Goal: Information Seeking & Learning: Learn about a topic

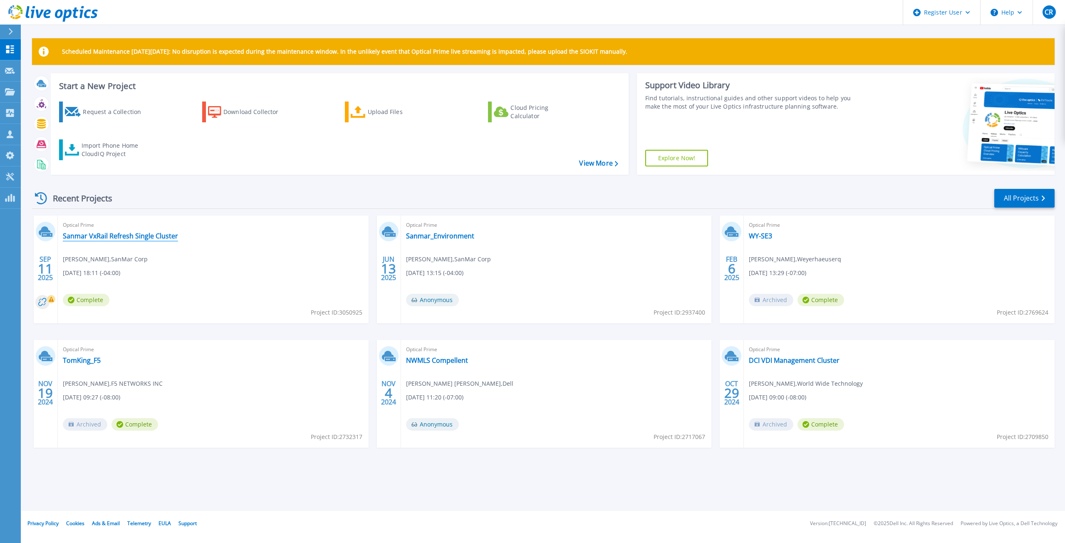
click at [153, 236] on link "Sanmar VxRail Refresh Single Cluster" at bounding box center [120, 236] width 115 height 8
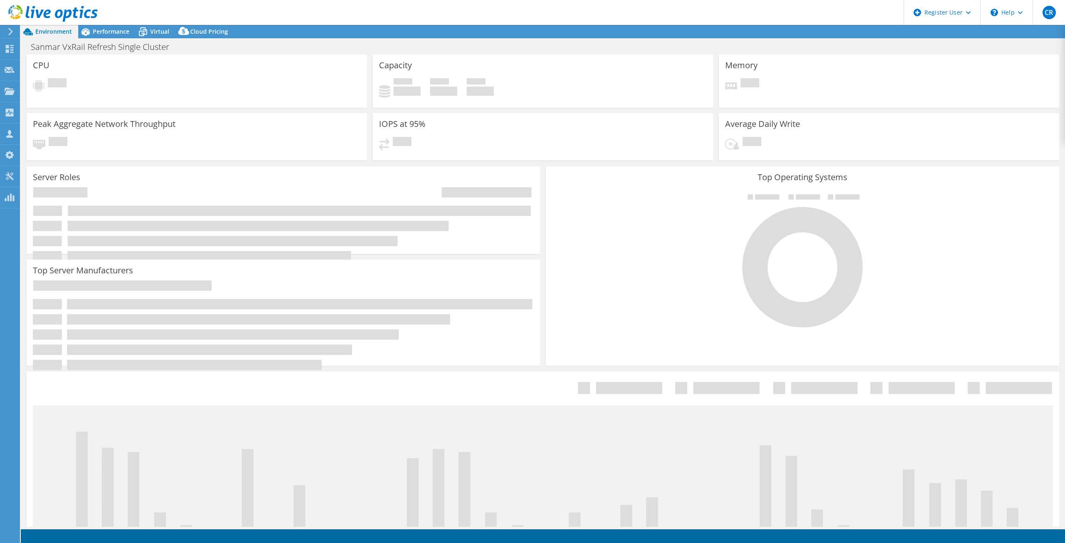
select select "USD"
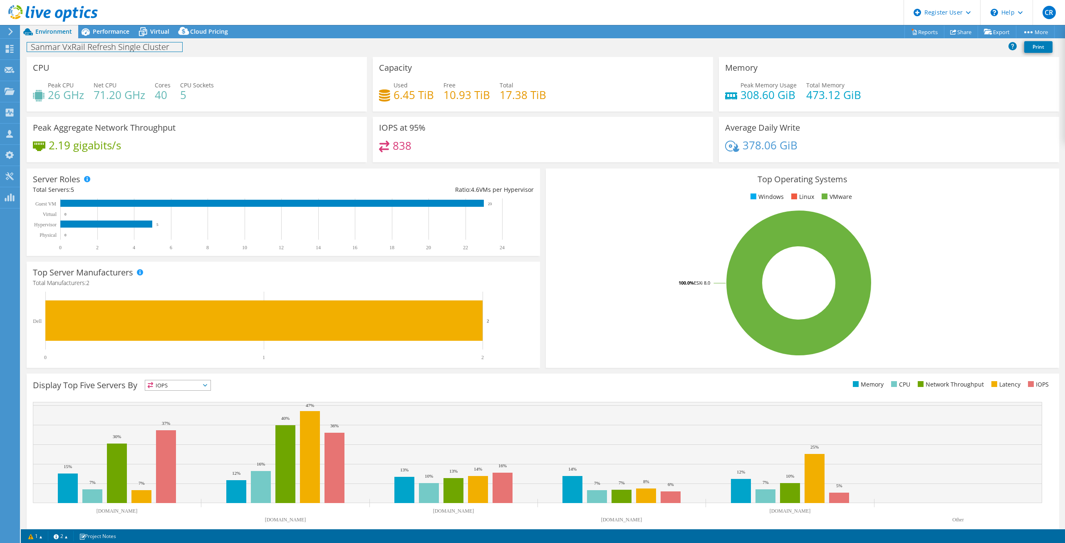
click at [109, 39] on div "Sanmar VxRail Refresh Single Cluster Print" at bounding box center [543, 46] width 1044 height 15
click at [112, 32] on span "Performance" at bounding box center [111, 31] width 37 height 8
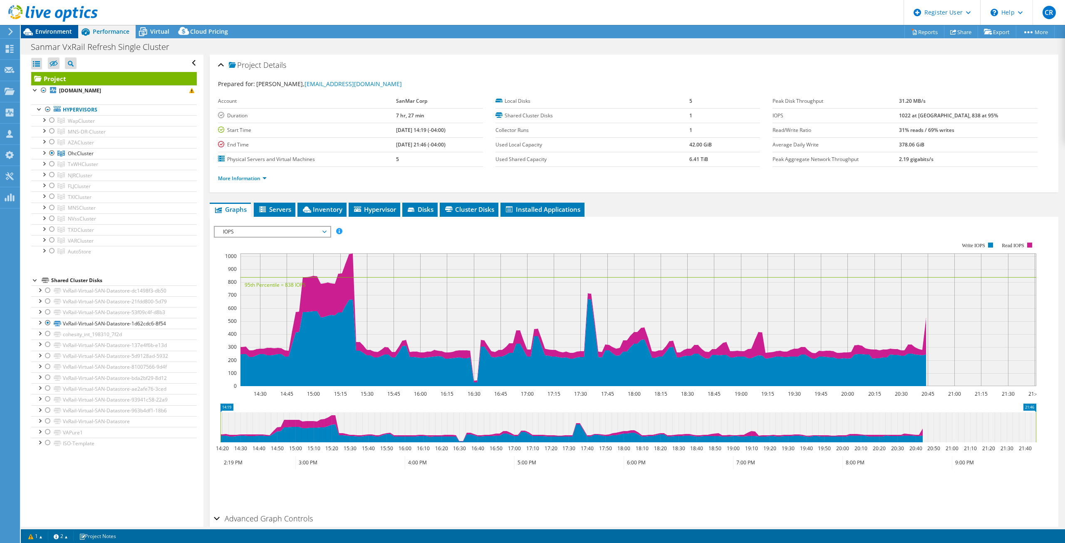
click at [47, 33] on span "Environment" at bounding box center [53, 31] width 37 height 8
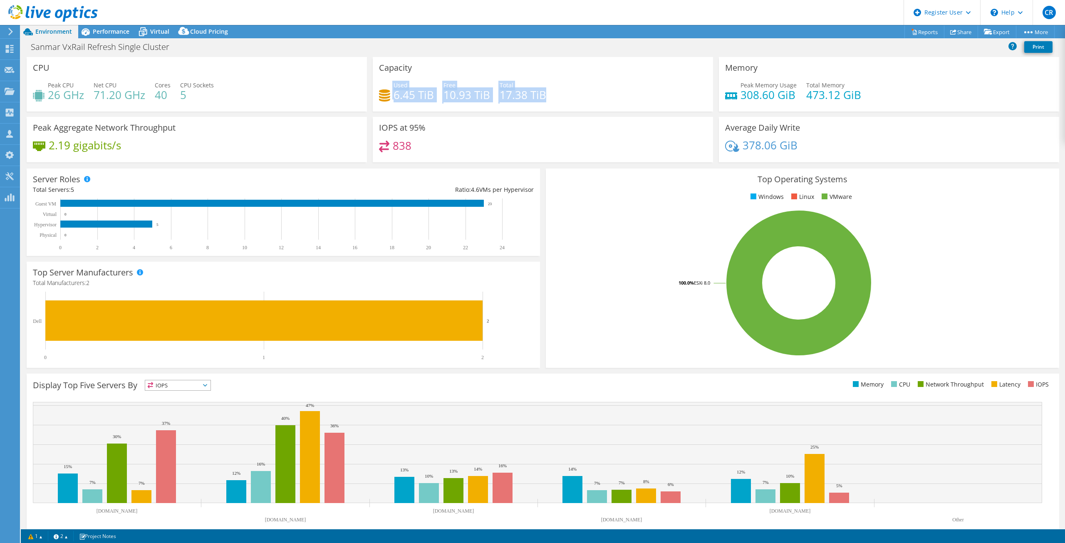
drag, startPoint x: 488, startPoint y: 87, endPoint x: 545, endPoint y: 94, distance: 56.9
click at [545, 94] on div "Used 6.45 TiB Free 10.93 TiB Total 17.38 TiB" at bounding box center [543, 94] width 328 height 27
click at [546, 94] on div "Used 6.45 TiB Free 10.93 TiB Total 17.38 TiB" at bounding box center [543, 94] width 328 height 27
click at [99, 34] on span "Performance" at bounding box center [111, 31] width 37 height 8
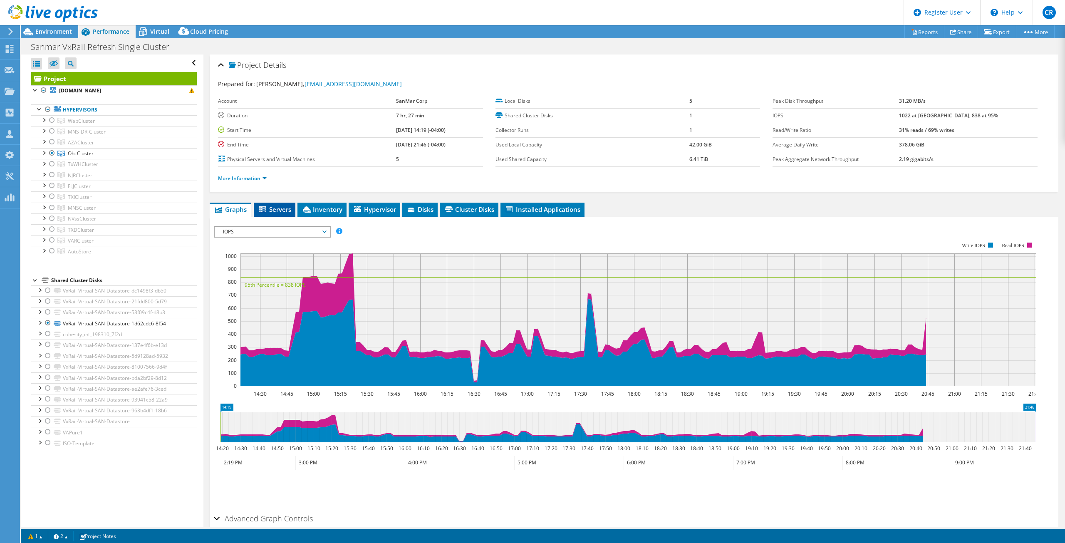
click at [285, 210] on span "Servers" at bounding box center [274, 209] width 33 height 8
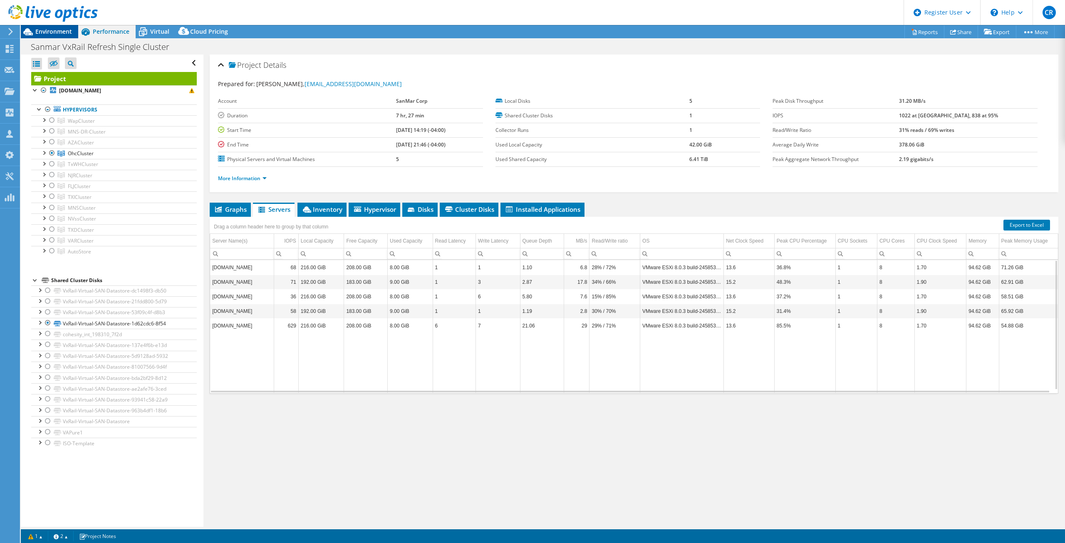
click at [55, 35] on span "Environment" at bounding box center [53, 31] width 37 height 8
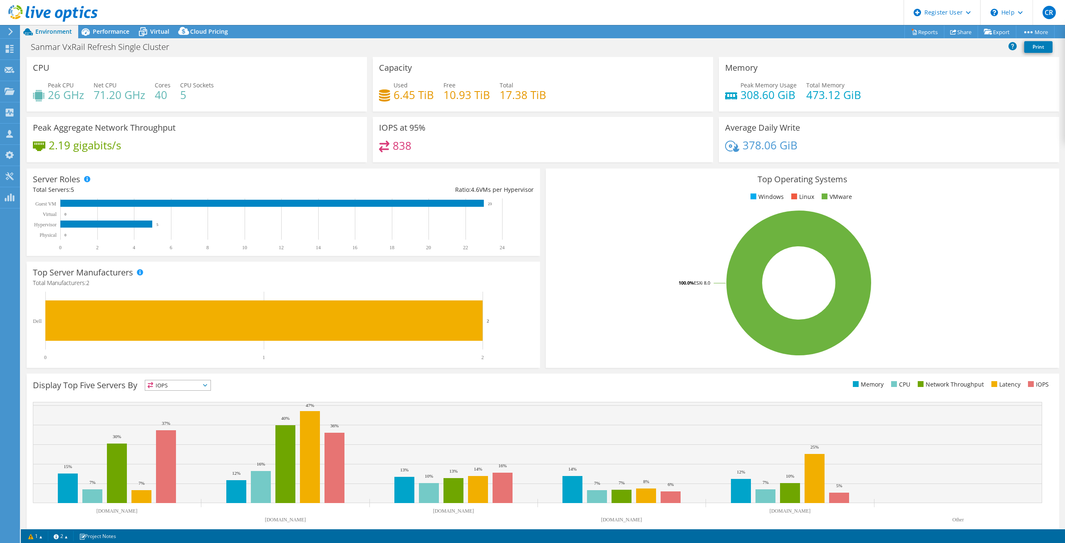
click at [96, 27] on div at bounding box center [49, 14] width 98 height 28
click at [99, 39] on div "Sanmar VxRail Refresh Single Cluster Print" at bounding box center [543, 47] width 1044 height 19
click at [111, 33] on span "Performance" at bounding box center [111, 31] width 37 height 8
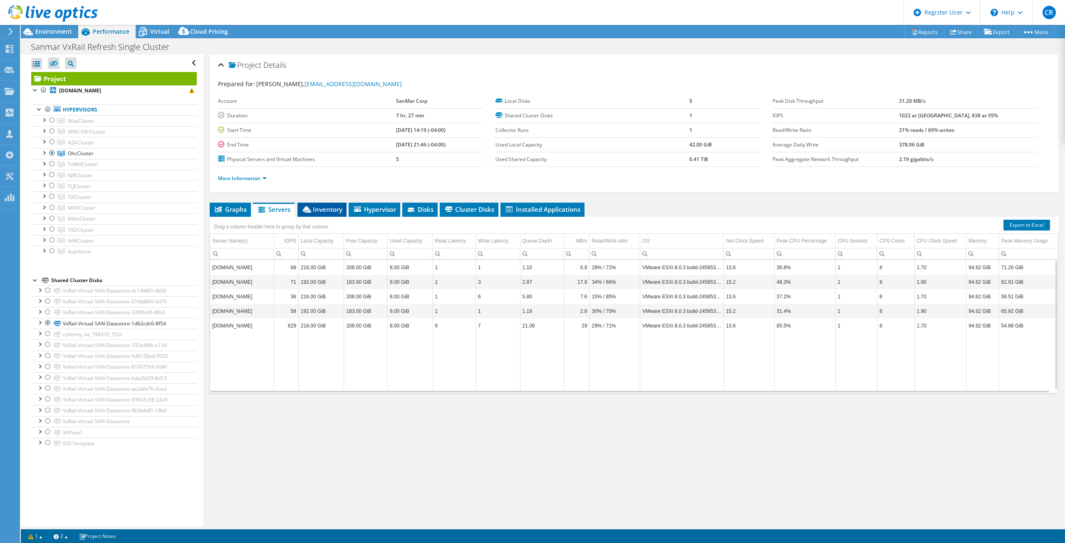
click at [314, 214] on li "Inventory" at bounding box center [321, 210] width 49 height 14
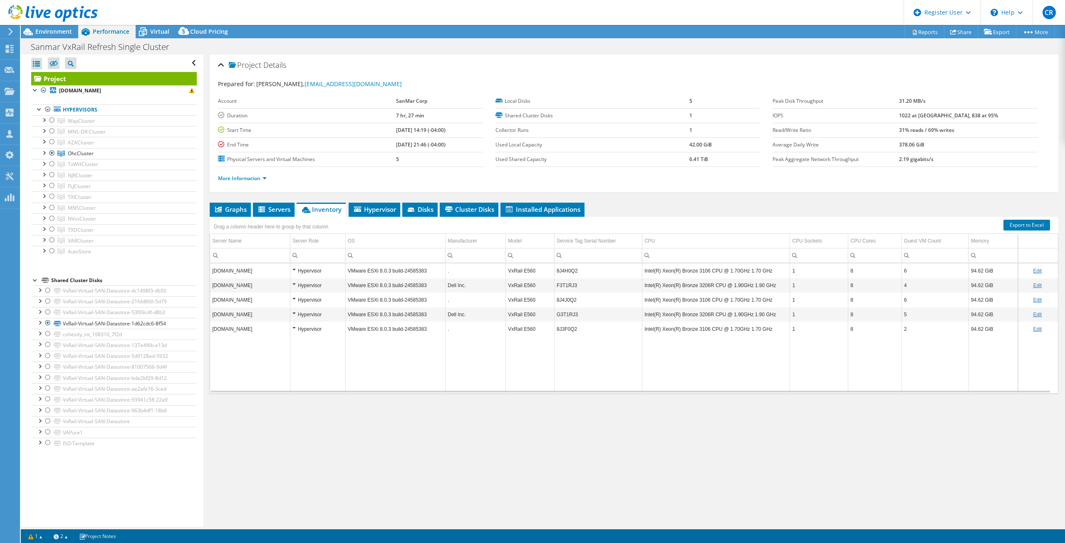
drag, startPoint x: 469, startPoint y: 306, endPoint x: 566, endPoint y: 312, distance: 96.3
